Goal: Obtain resource: Download file/media

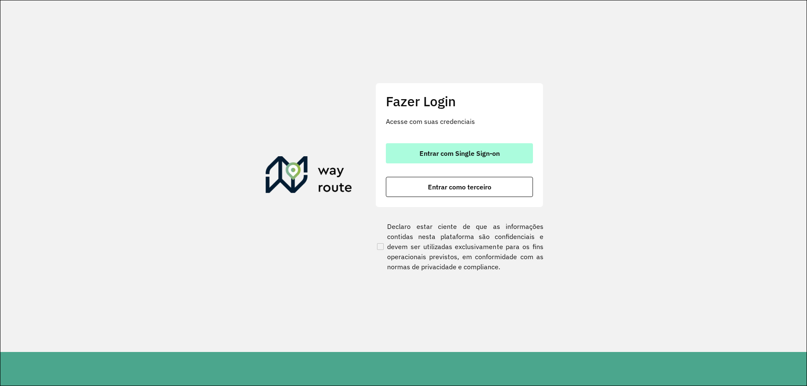
click at [443, 153] on span "Entrar com Single Sign-on" at bounding box center [459, 153] width 80 height 7
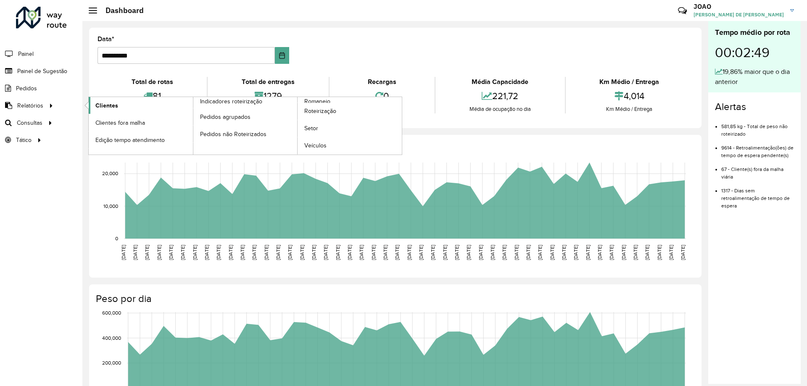
click at [102, 107] on span "Clientes" at bounding box center [106, 105] width 23 height 9
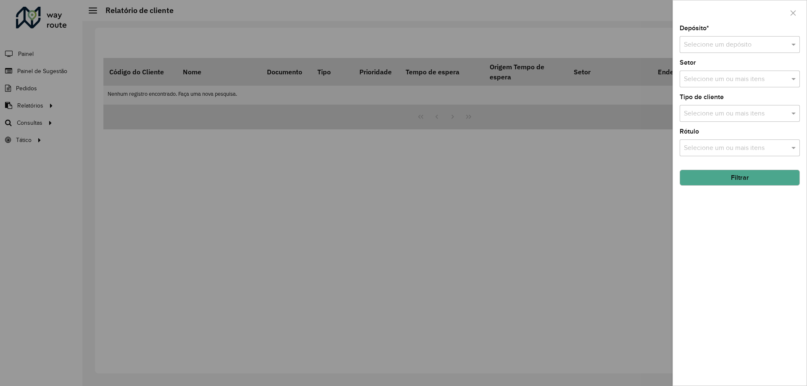
click at [770, 48] on input "text" at bounding box center [731, 45] width 95 height 10
click at [750, 71] on div "CDD Santa Luzia" at bounding box center [739, 69] width 119 height 14
click at [753, 242] on div "Depósito * Selecione um depósito × CDD Santa Luzia × Setor Selecione um ou mais…" at bounding box center [740, 205] width 134 height 360
click at [743, 184] on button "Filtrar" at bounding box center [739, 178] width 120 height 16
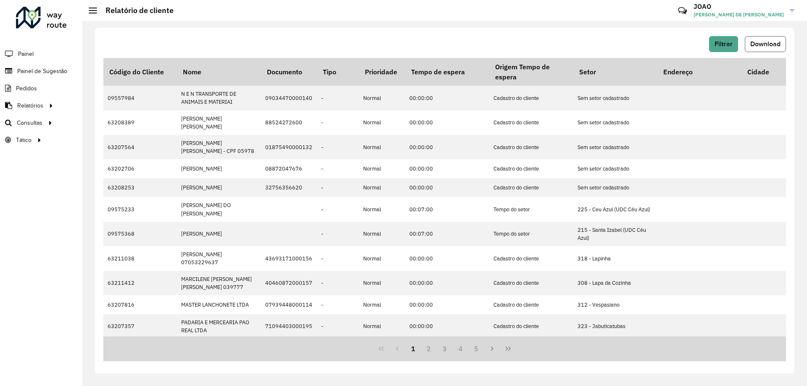
click at [771, 46] on span "Download" at bounding box center [765, 43] width 30 height 7
click at [432, 16] on hb-header "Relatório de cliente Críticas? Dúvidas? Elogios? Sugestões? Entre em contato co…" at bounding box center [444, 10] width 724 height 21
click at [374, 50] on div "Filtrar Download" at bounding box center [444, 44] width 682 height 16
